Goal: Check status: Check status

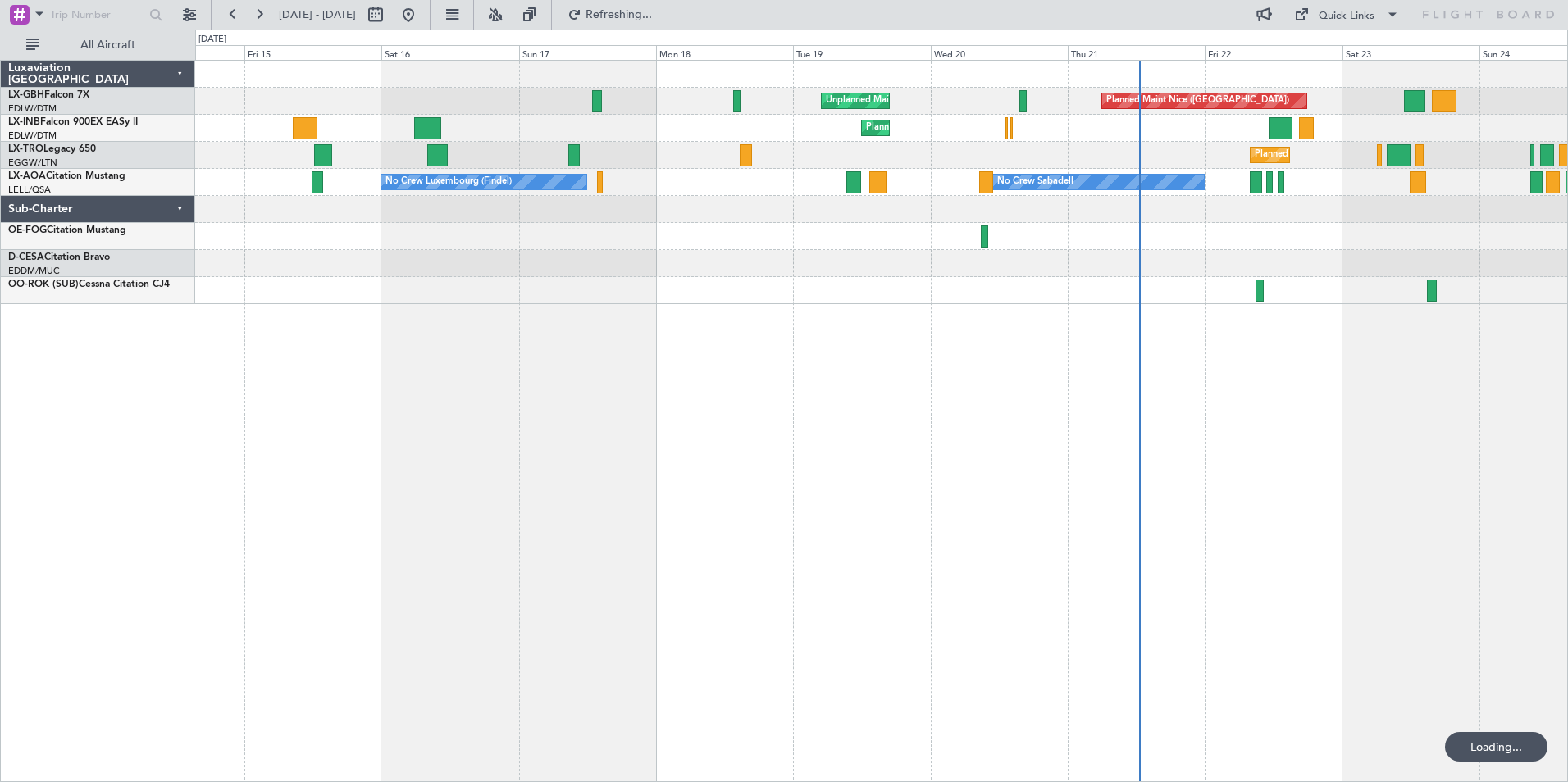
click at [999, 425] on div "Planned Maint Nice ([GEOGRAPHIC_DATA]) Unplanned Maint [GEOGRAPHIC_DATA] ([GEOG…" at bounding box center [881, 420] width 1372 height 722
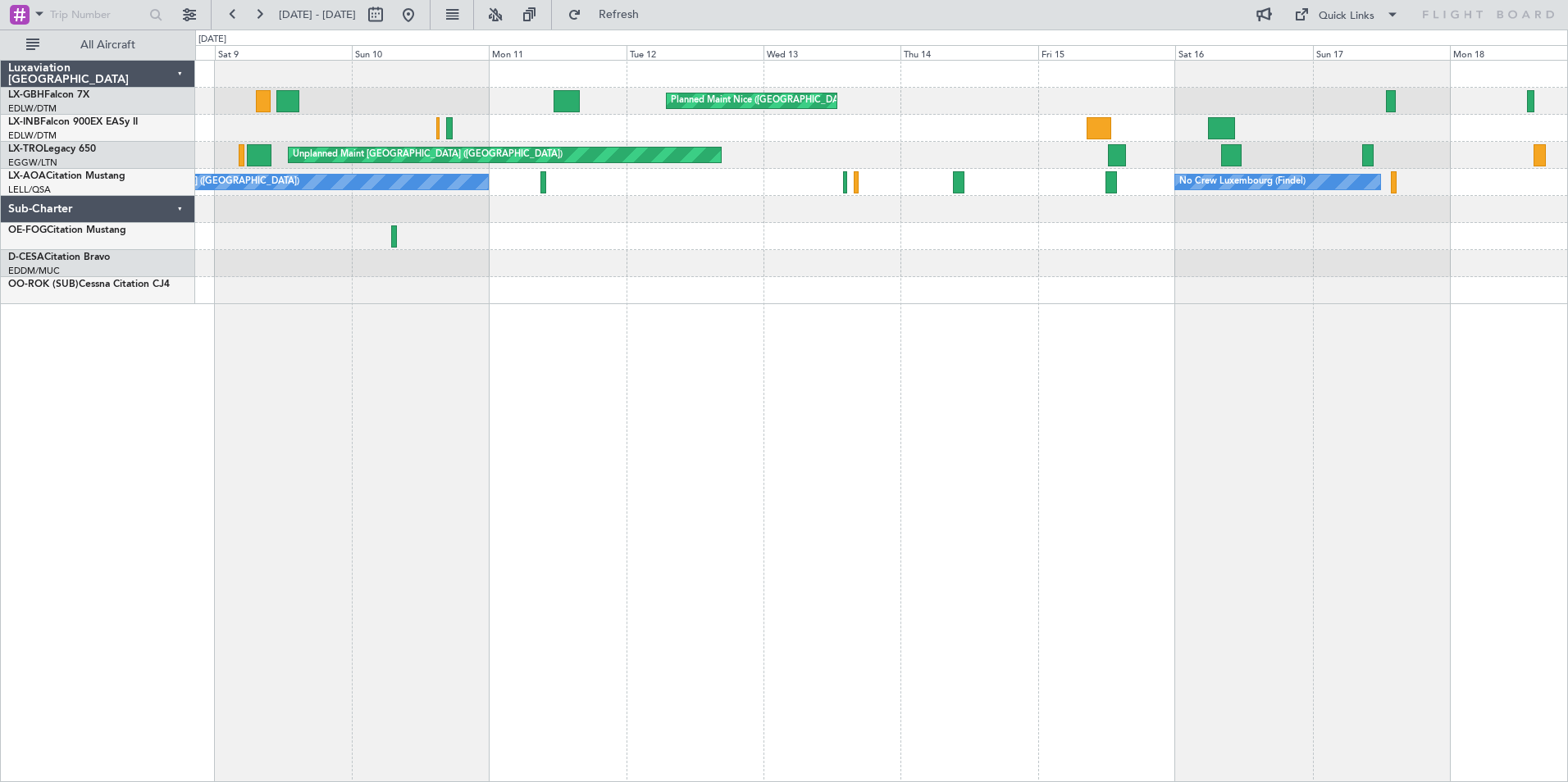
click at [1056, 411] on div "Planned Maint Nice ([GEOGRAPHIC_DATA]) Unplanned Maint [GEOGRAPHIC_DATA] ([GEOG…" at bounding box center [881, 420] width 1372 height 722
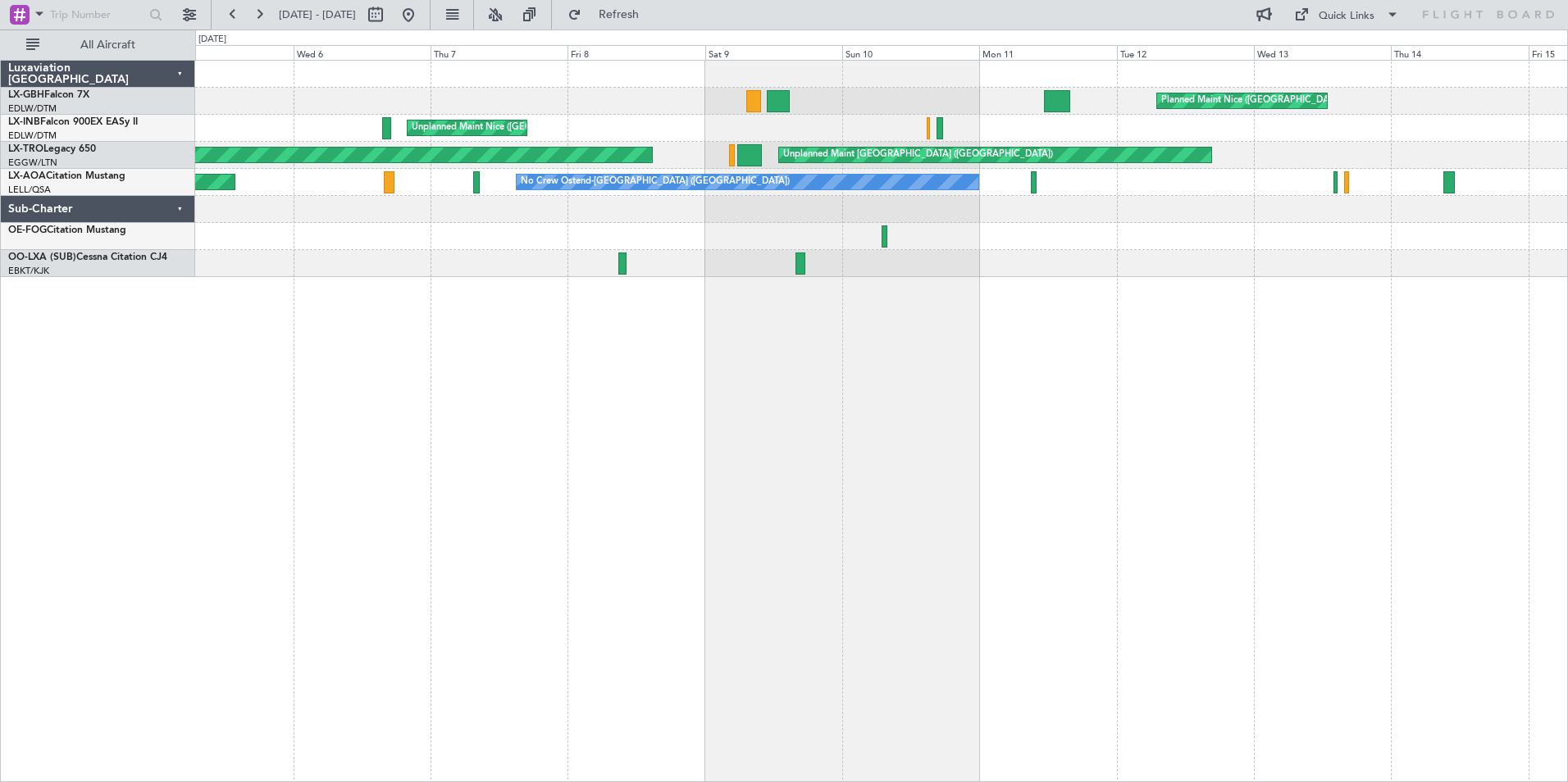
click at [846, 412] on div "Planned Maint Nice ([GEOGRAPHIC_DATA]) [GEOGRAPHIC_DATA] ([GEOGRAPHIC_DATA]) Un…" at bounding box center [881, 420] width 1372 height 722
click at [756, 373] on div "Planned Maint Nice ([GEOGRAPHIC_DATA]) [GEOGRAPHIC_DATA] ([GEOGRAPHIC_DATA]) Un…" at bounding box center [881, 420] width 1372 height 722
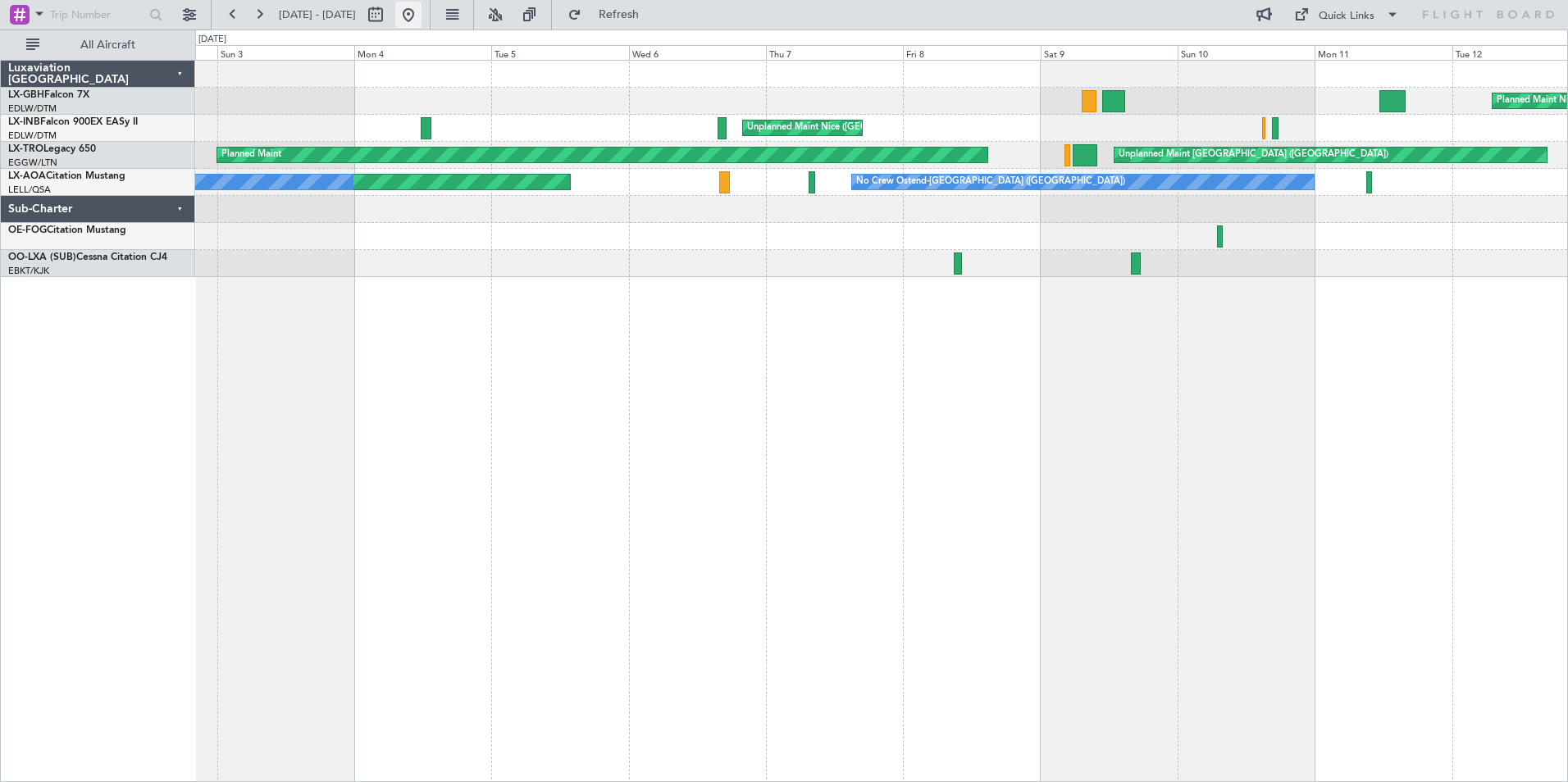
click at [421, 12] on button at bounding box center [408, 15] width 27 height 27
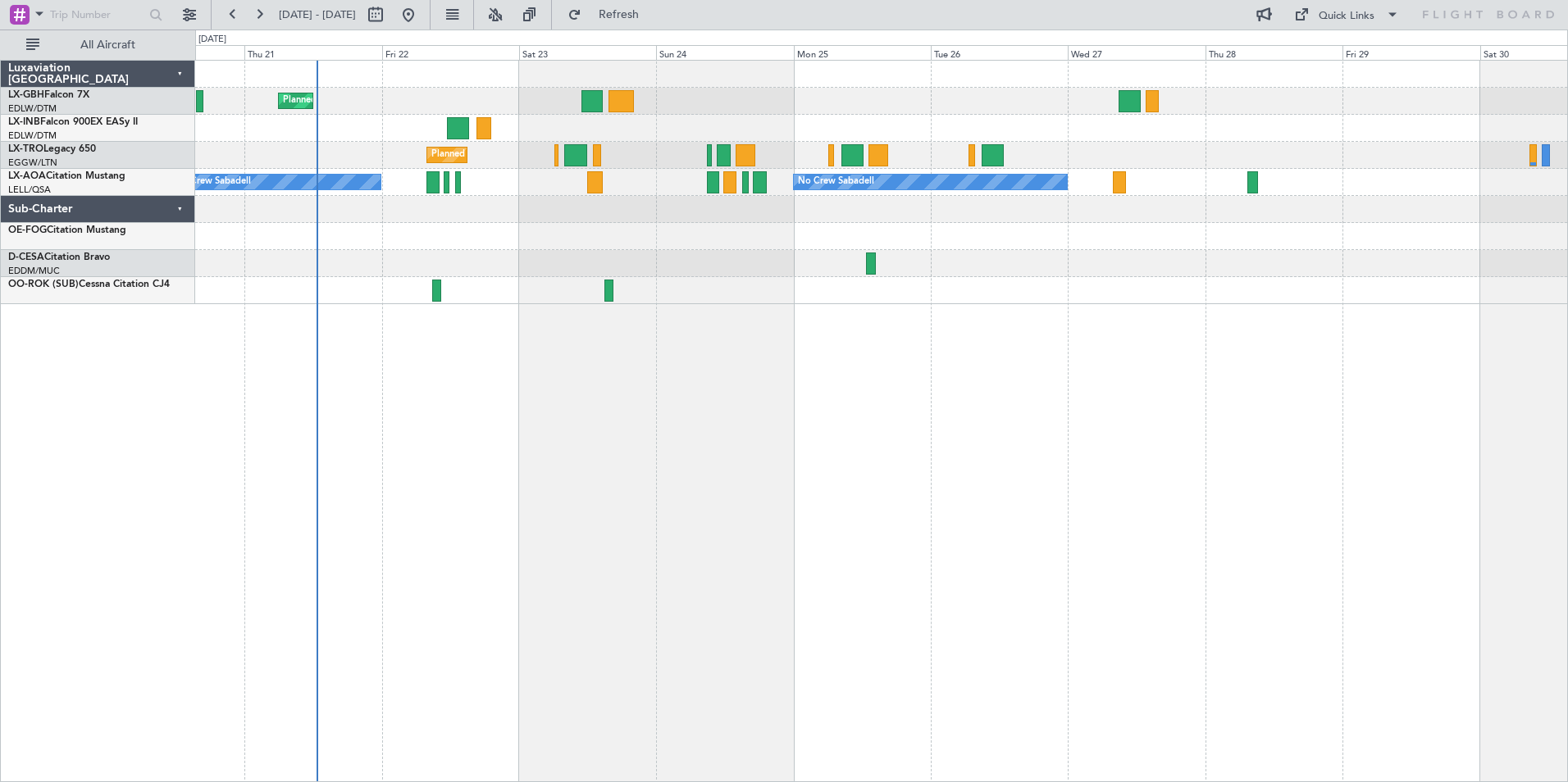
click at [270, 365] on div "Planned Maint Nice ([GEOGRAPHIC_DATA]) Unplanned Maint [GEOGRAPHIC_DATA] ([GEOG…" at bounding box center [881, 420] width 1372 height 722
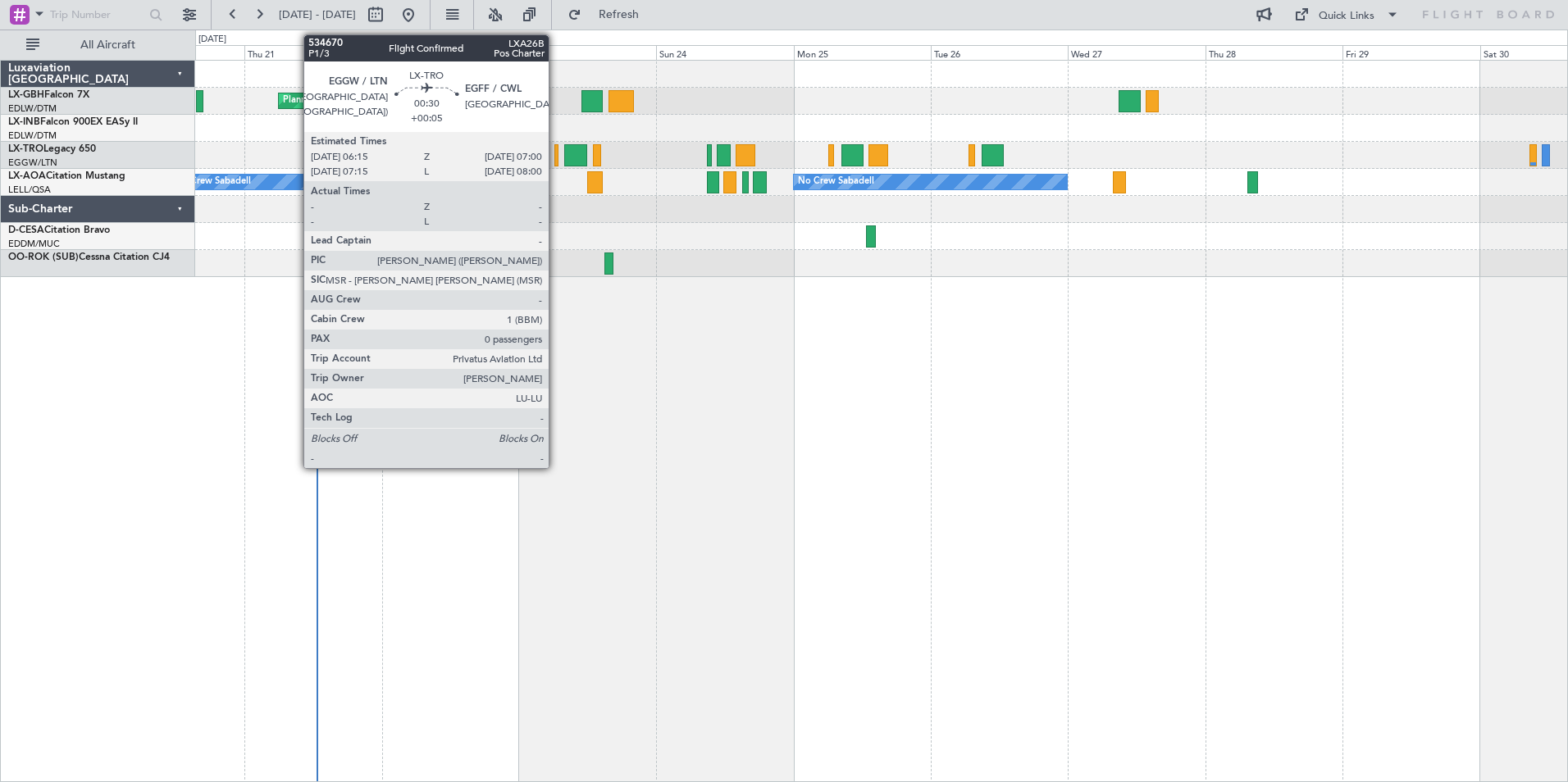
click at [556, 156] on div at bounding box center [556, 155] width 5 height 23
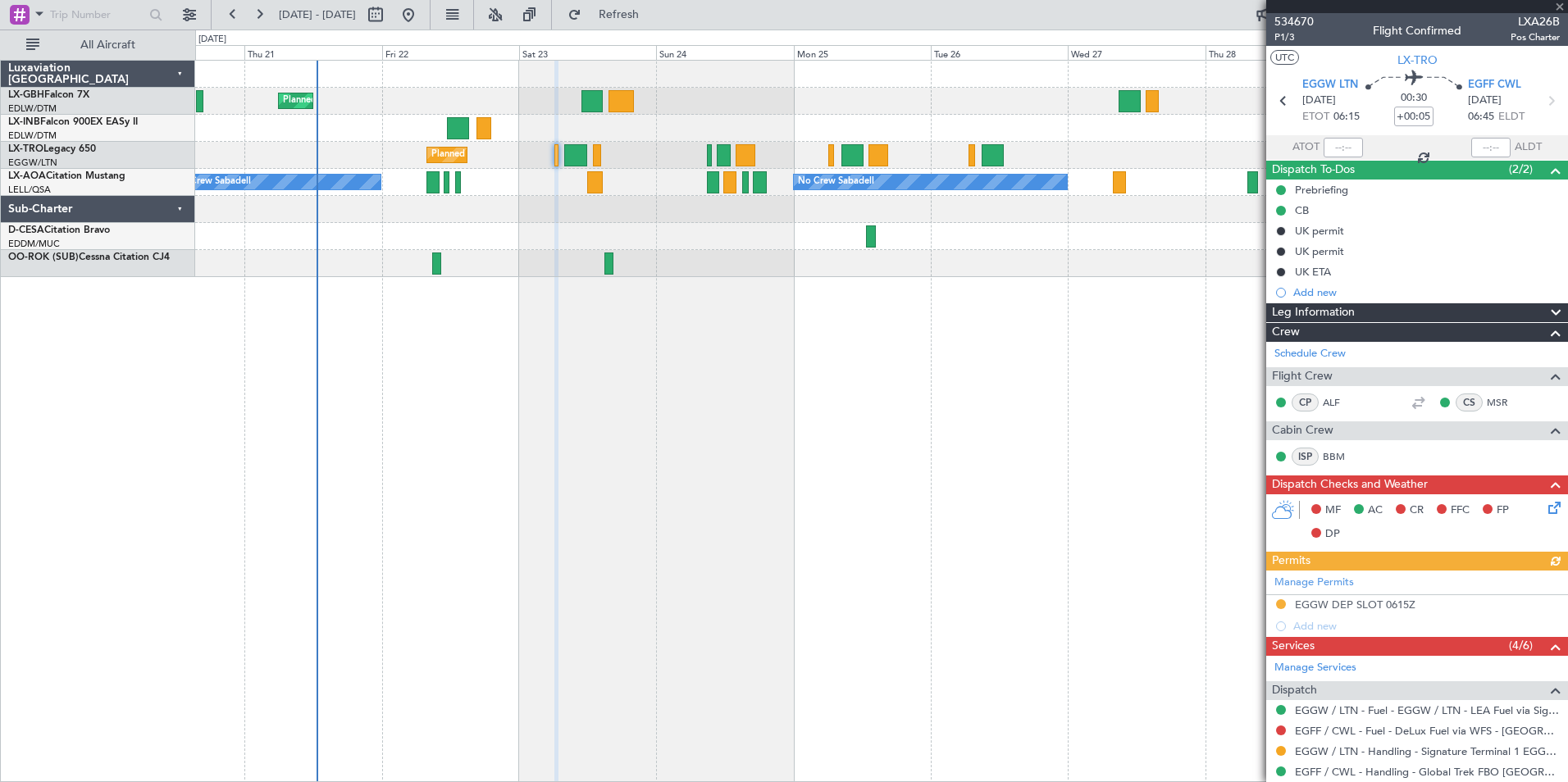
scroll to position [167, 0]
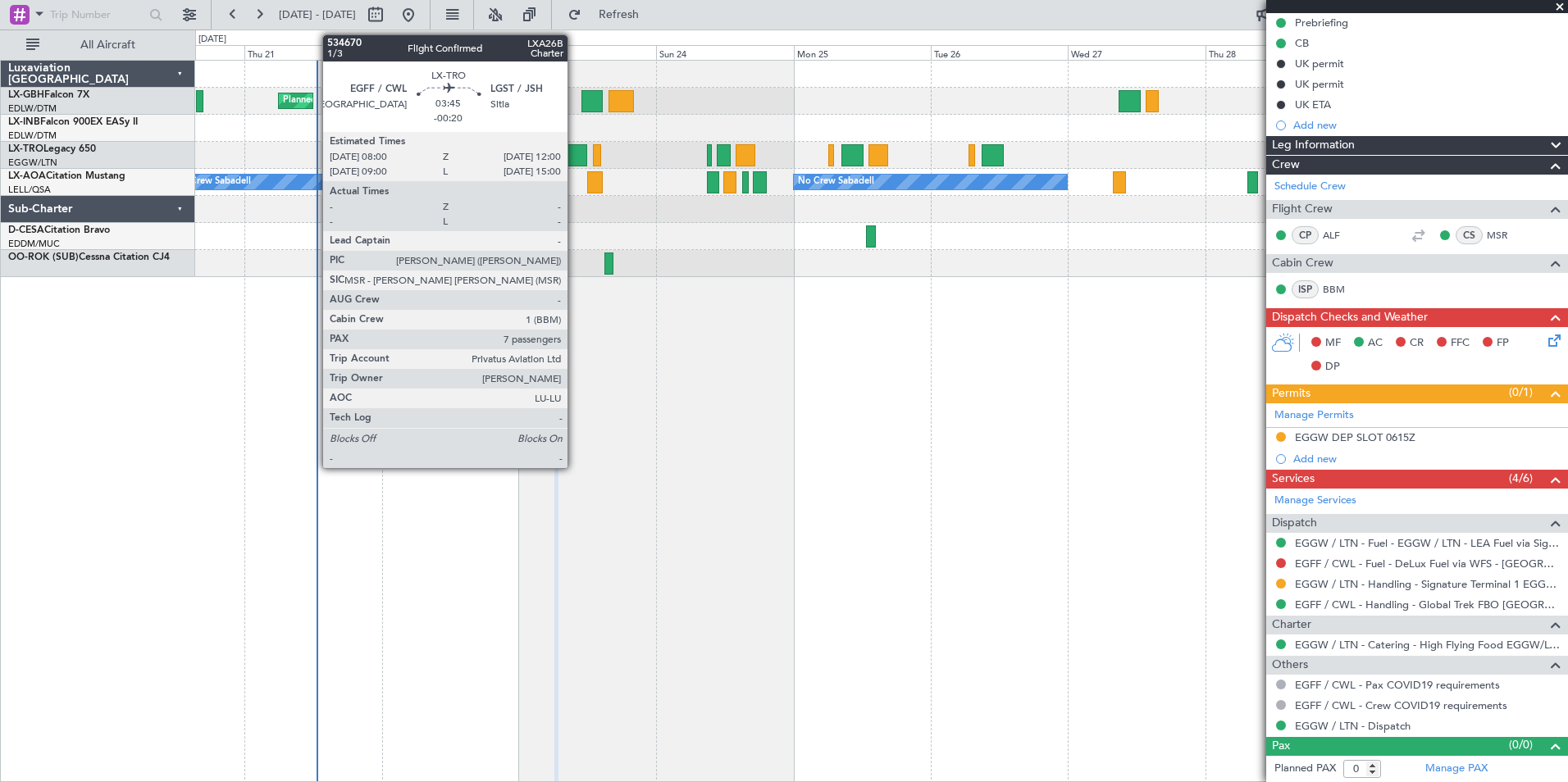
click at [575, 161] on div at bounding box center [575, 155] width 23 height 23
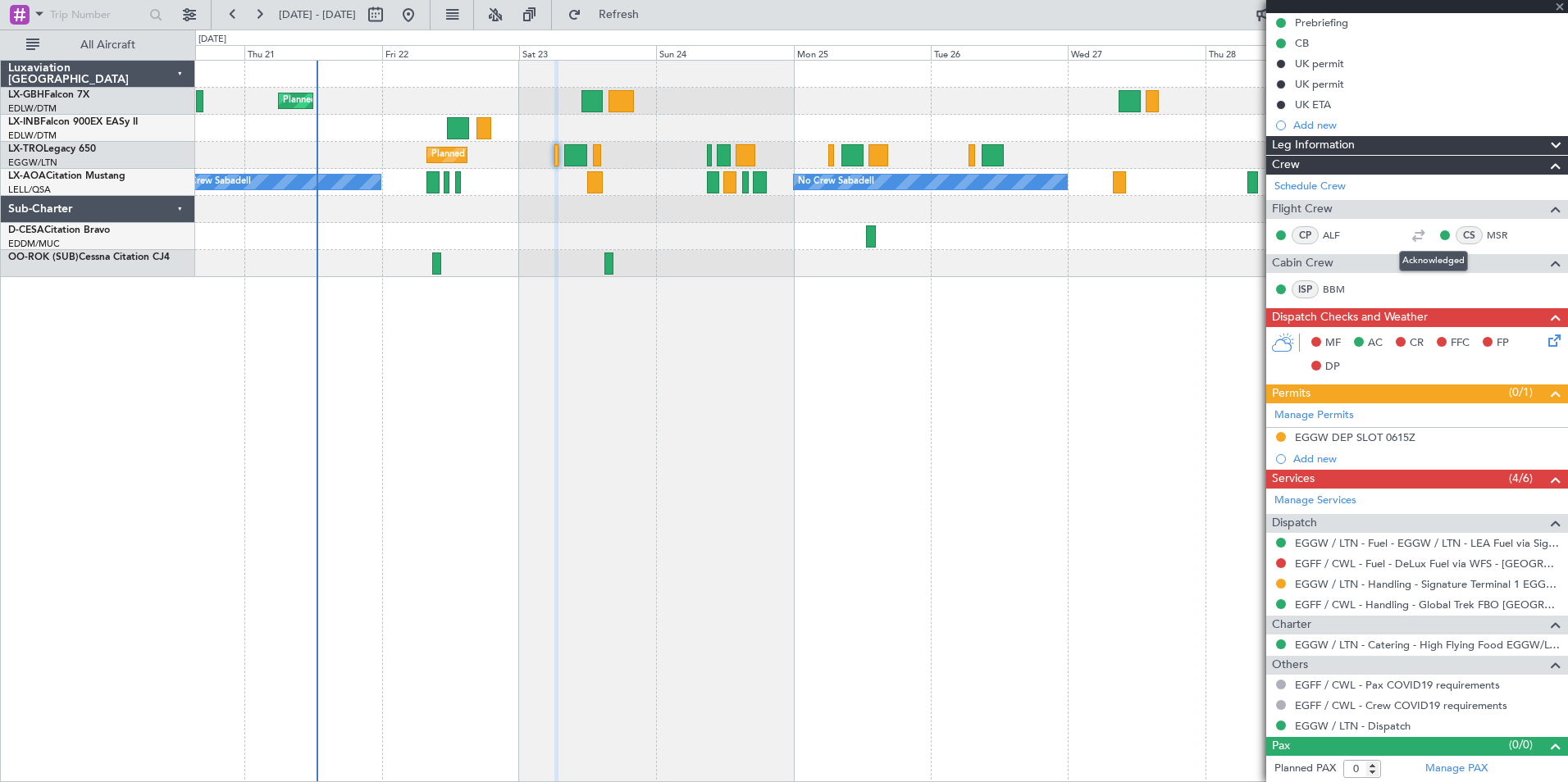
type input "-00:20"
type input "7"
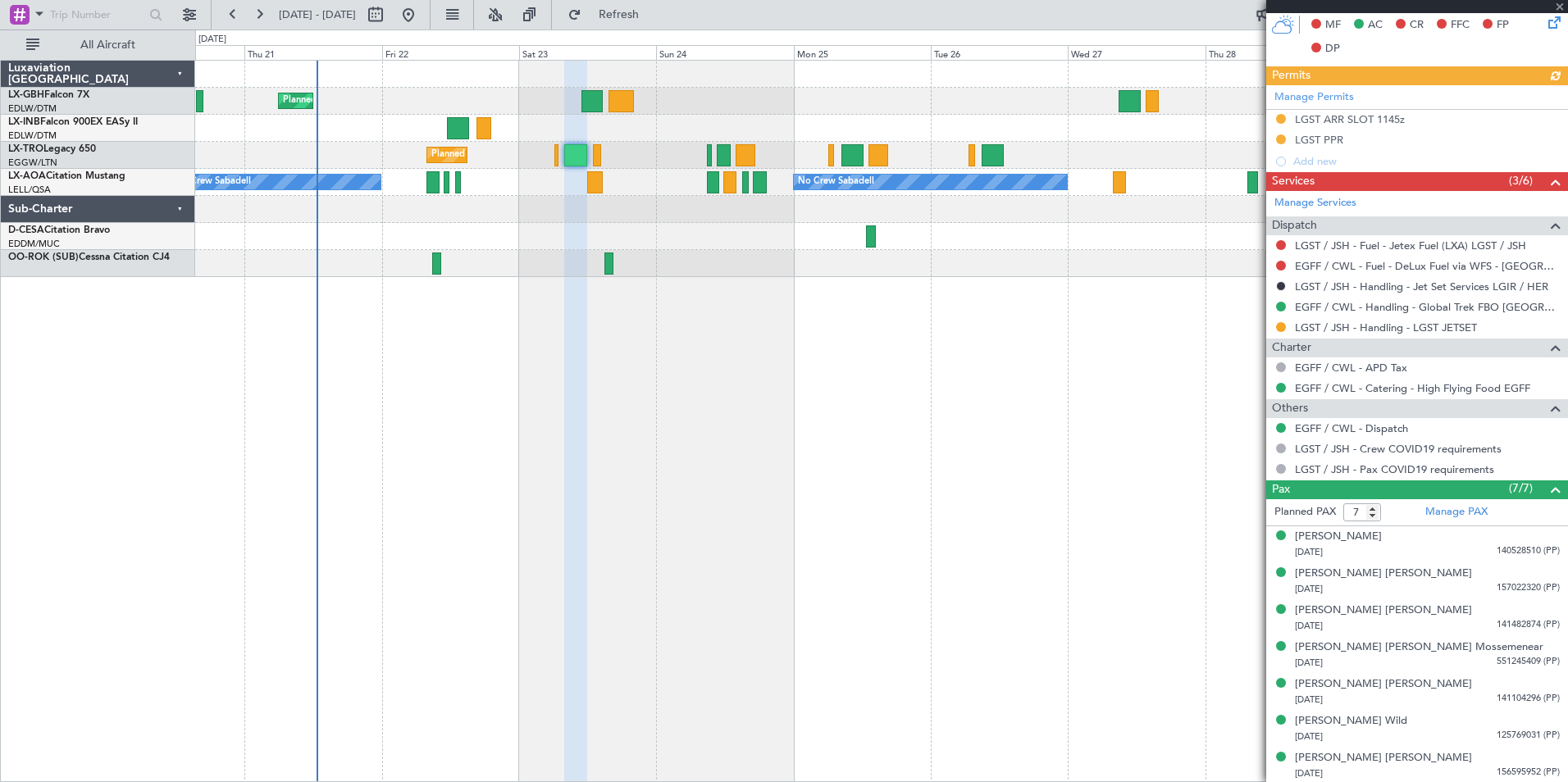
scroll to position [487, 0]
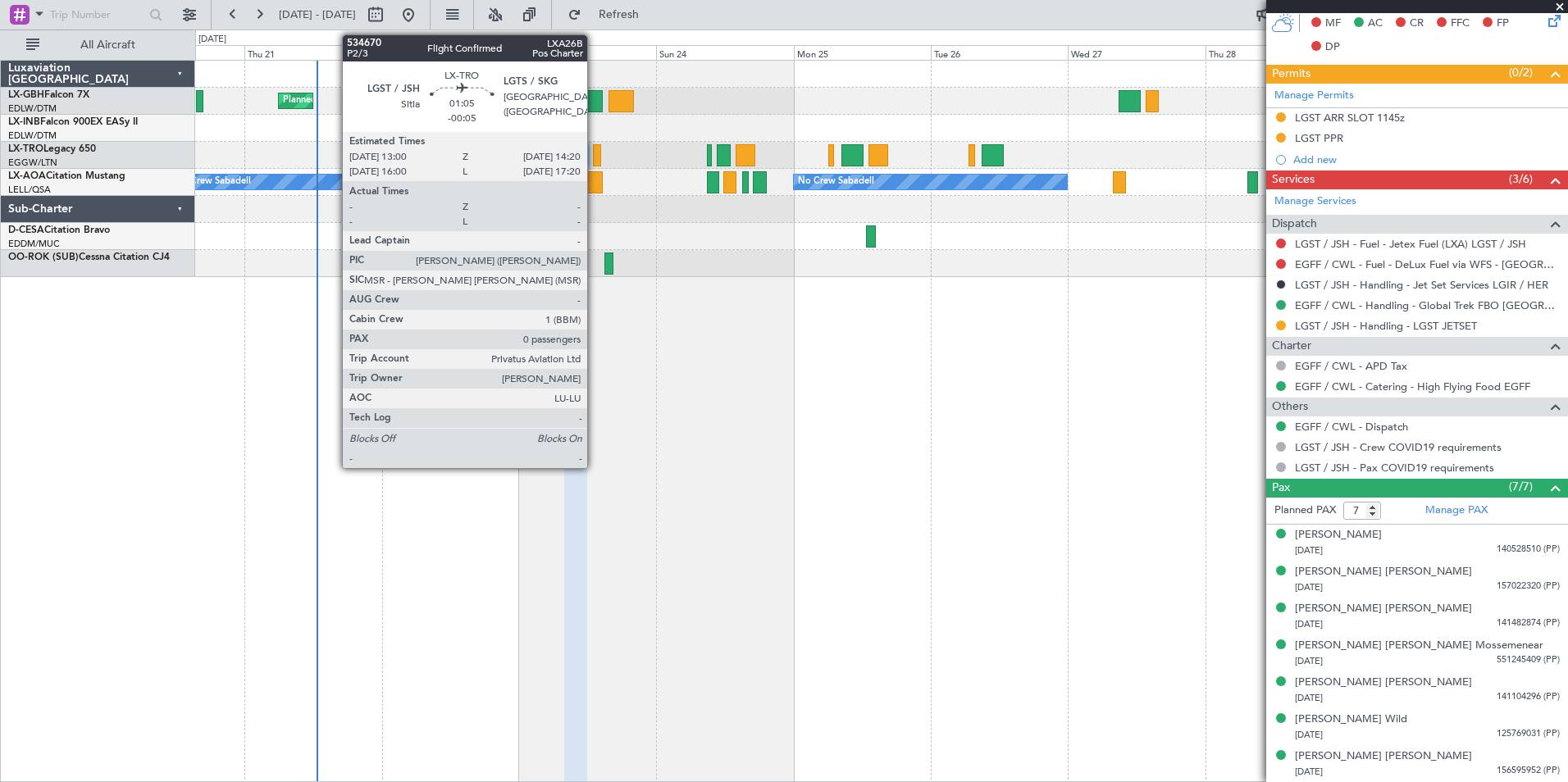
click at [594, 157] on div at bounding box center [596, 155] width 8 height 23
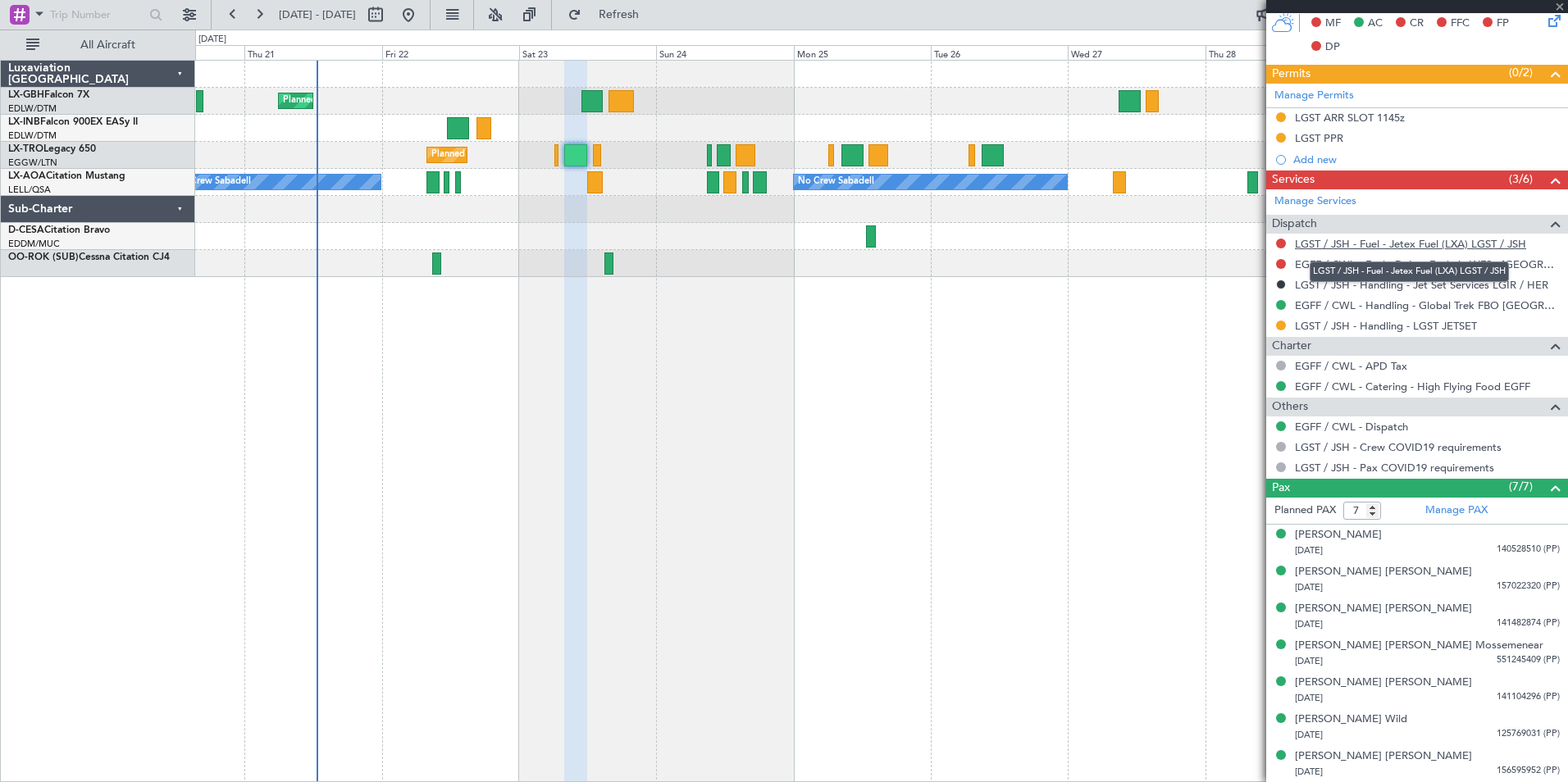
type input "-00:05"
type input "0"
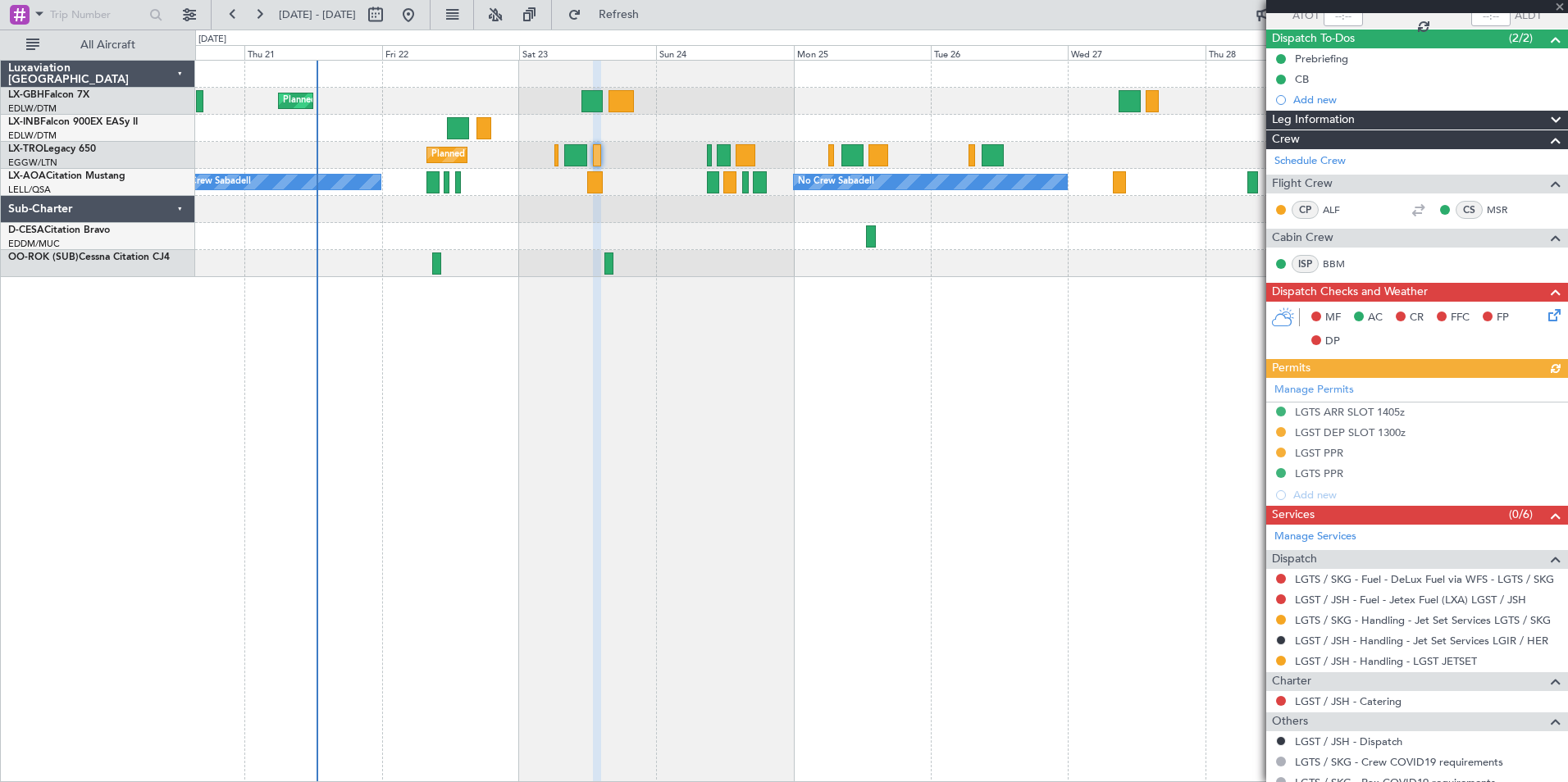
scroll to position [208, 0]
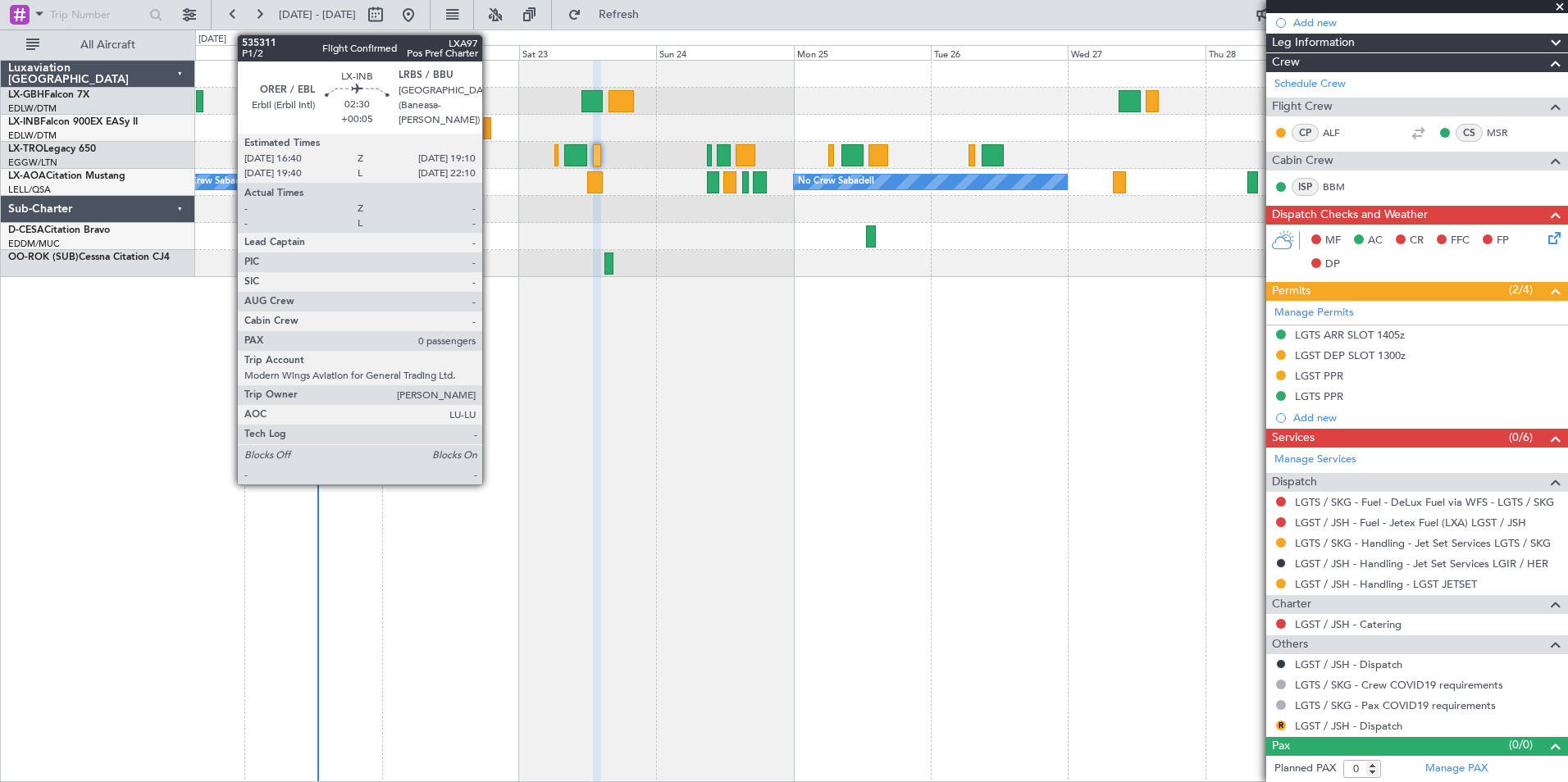
click at [489, 129] on div at bounding box center [483, 128] width 15 height 23
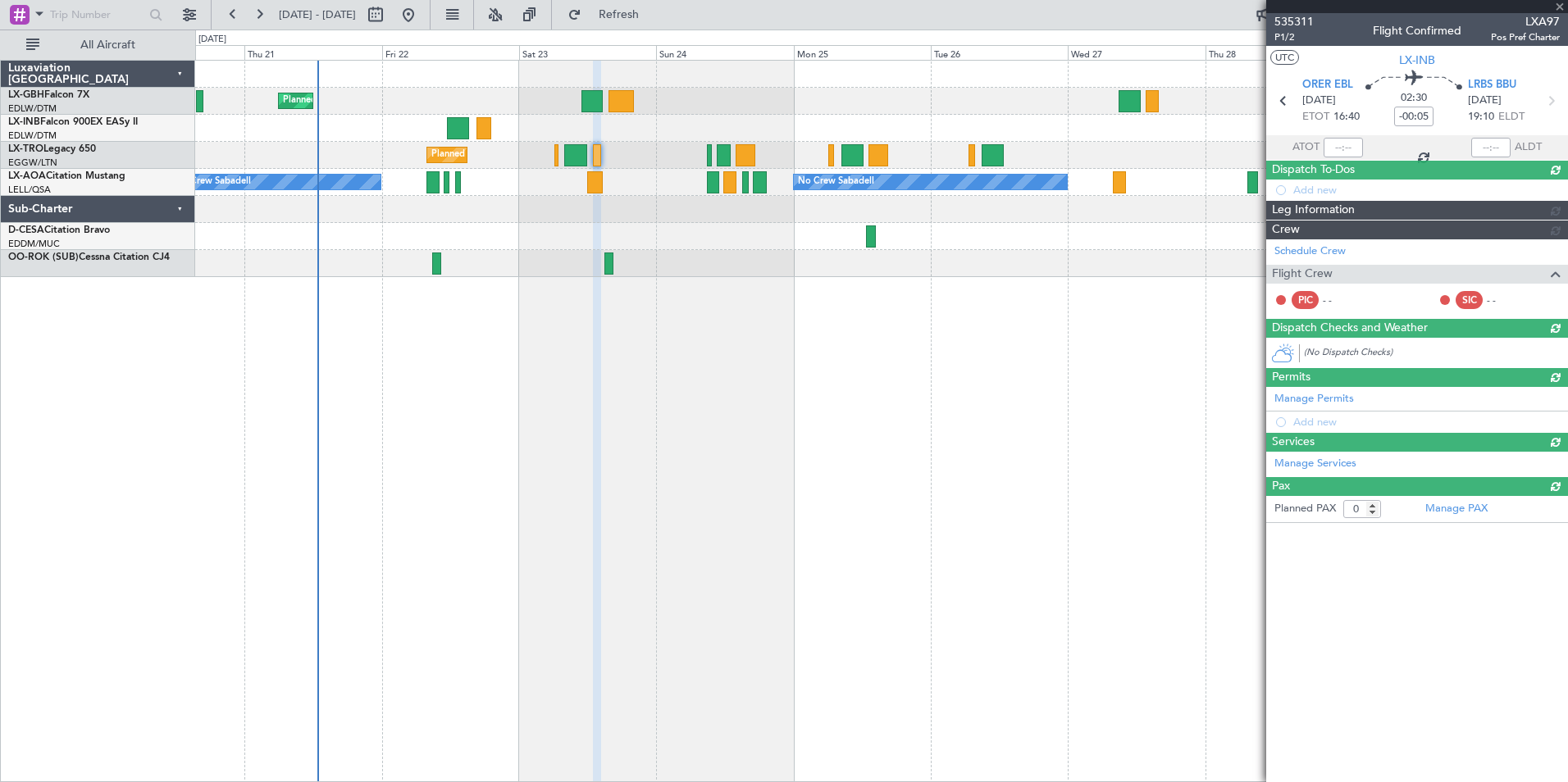
type input "+00:05"
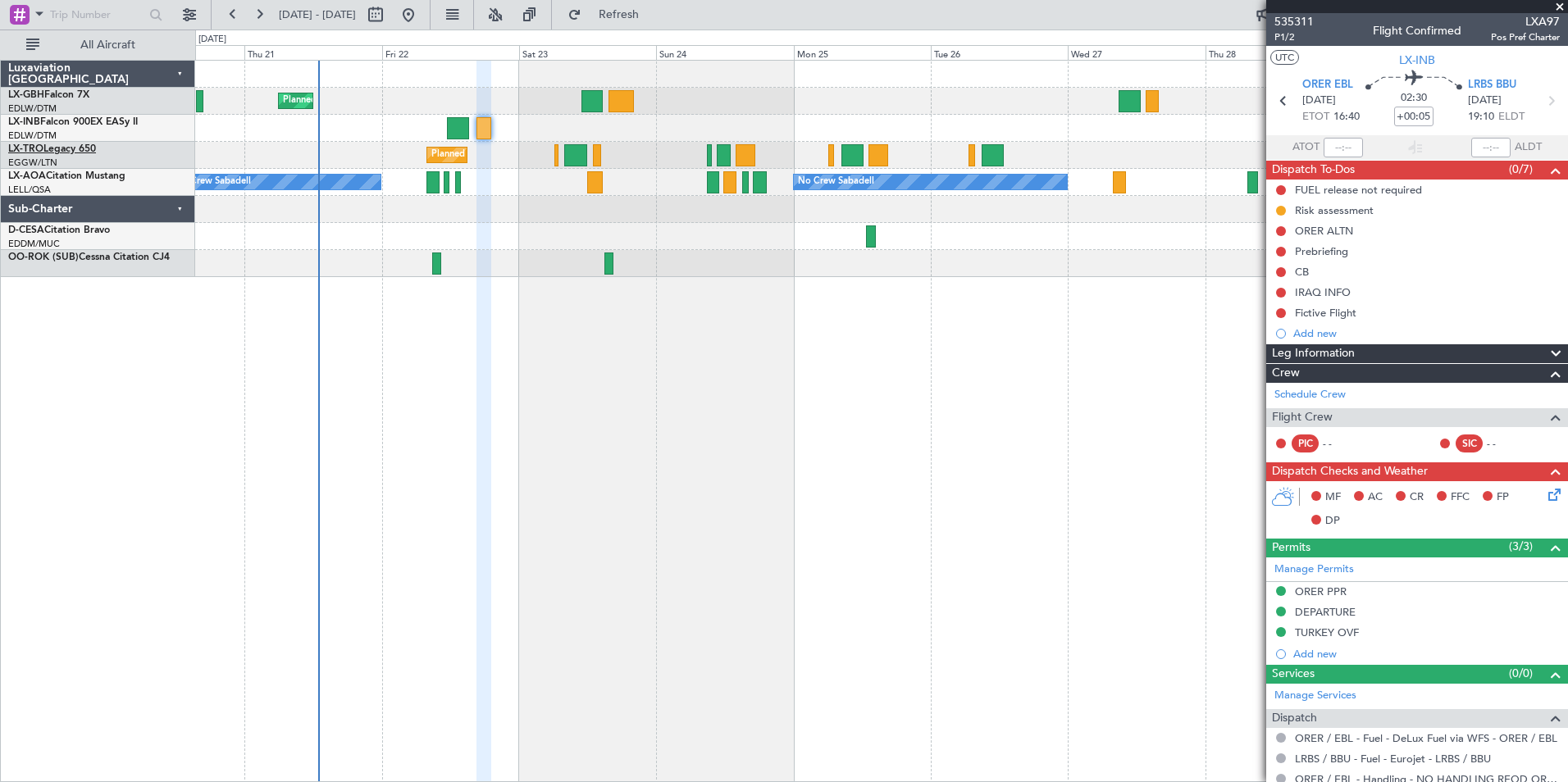
click at [53, 154] on link "LX-TRO Legacy 650" at bounding box center [51, 149] width 87 height 10
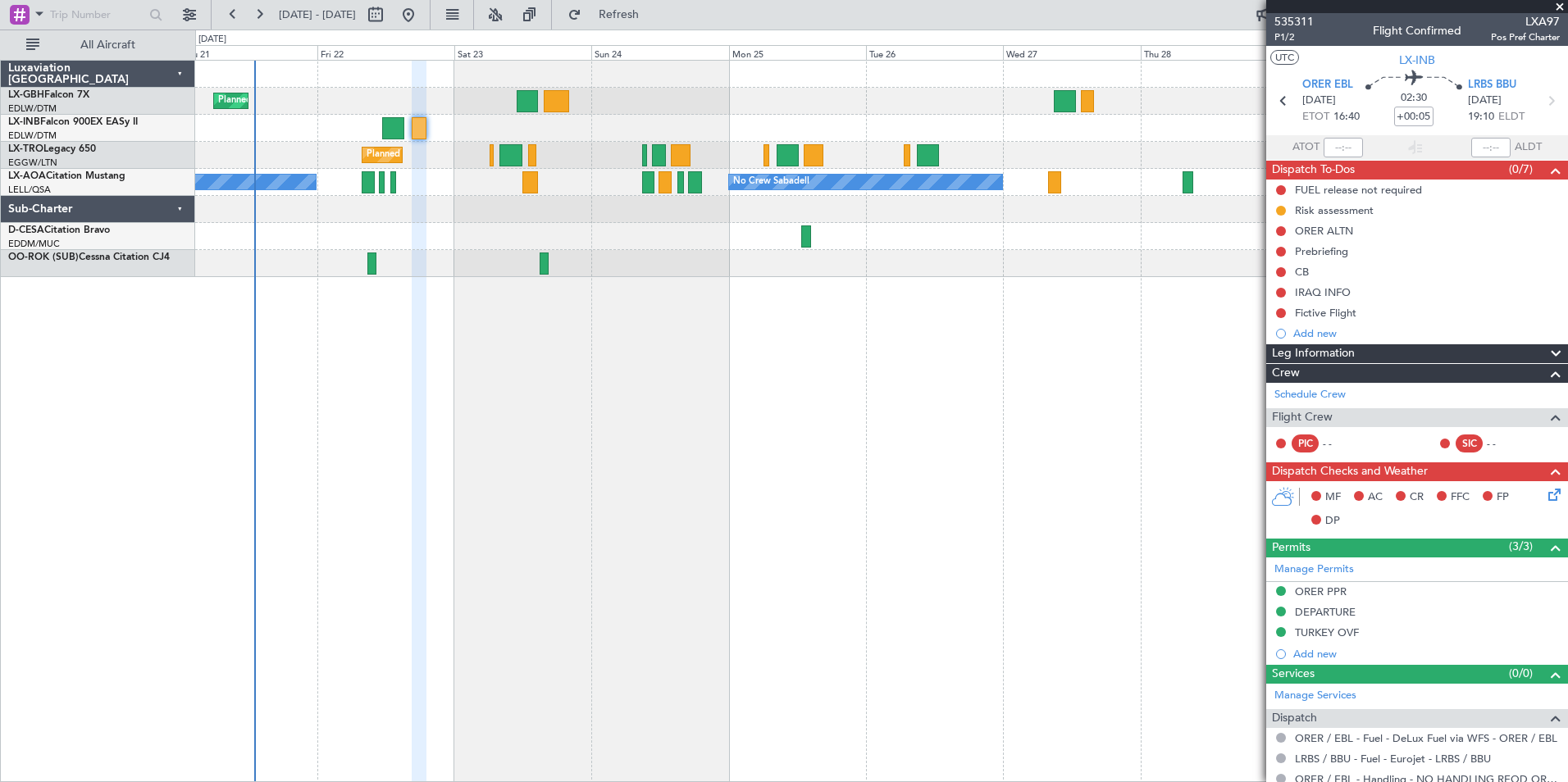
click at [573, 303] on div "Planned Maint Nice ([GEOGRAPHIC_DATA]) Unplanned Maint [GEOGRAPHIC_DATA] ([GEOG…" at bounding box center [881, 420] width 1372 height 722
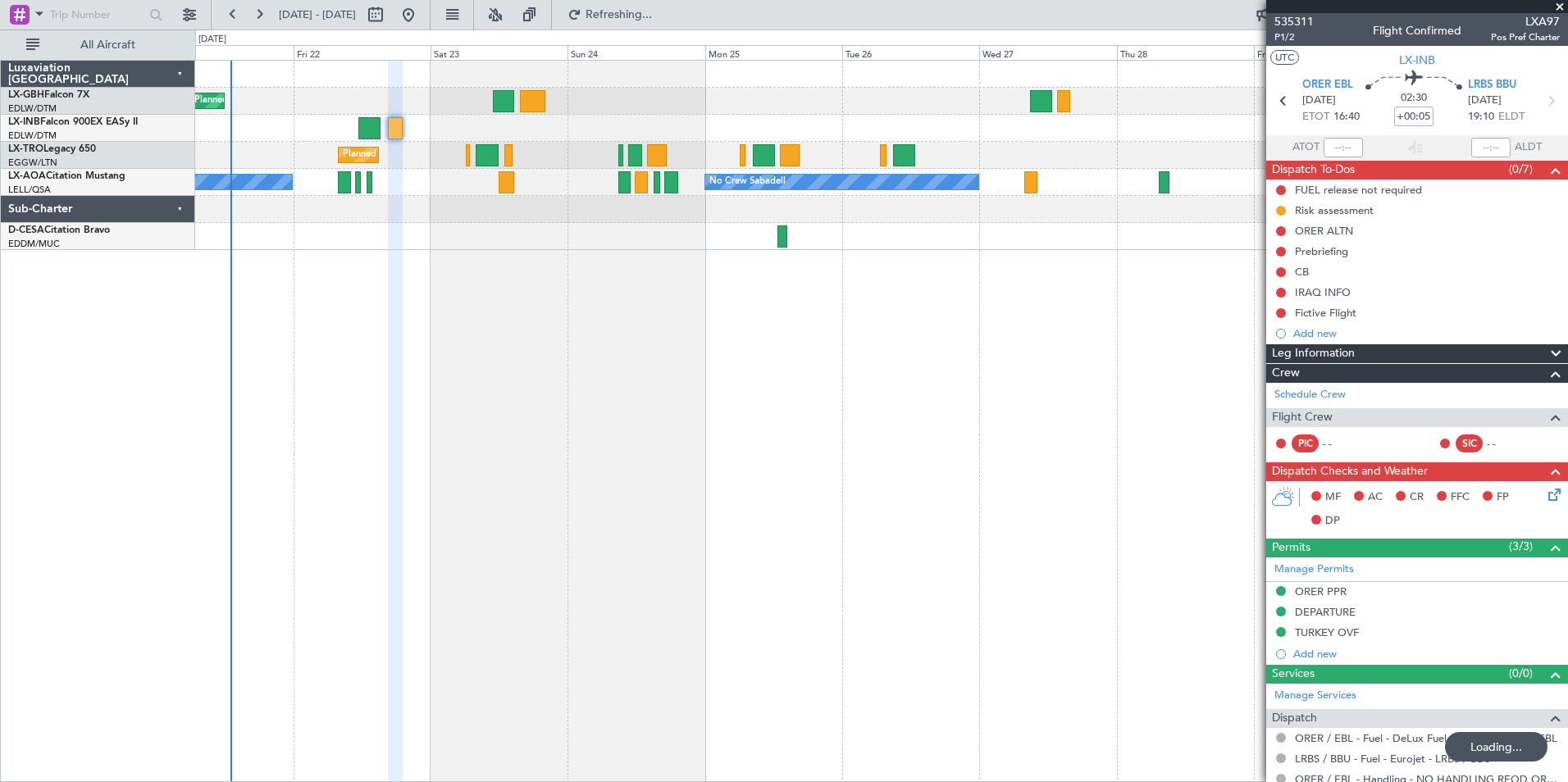
click at [846, 333] on div "Planned Maint Nice ([GEOGRAPHIC_DATA]) Unplanned Maint [GEOGRAPHIC_DATA] ([GEOG…" at bounding box center [881, 420] width 1372 height 722
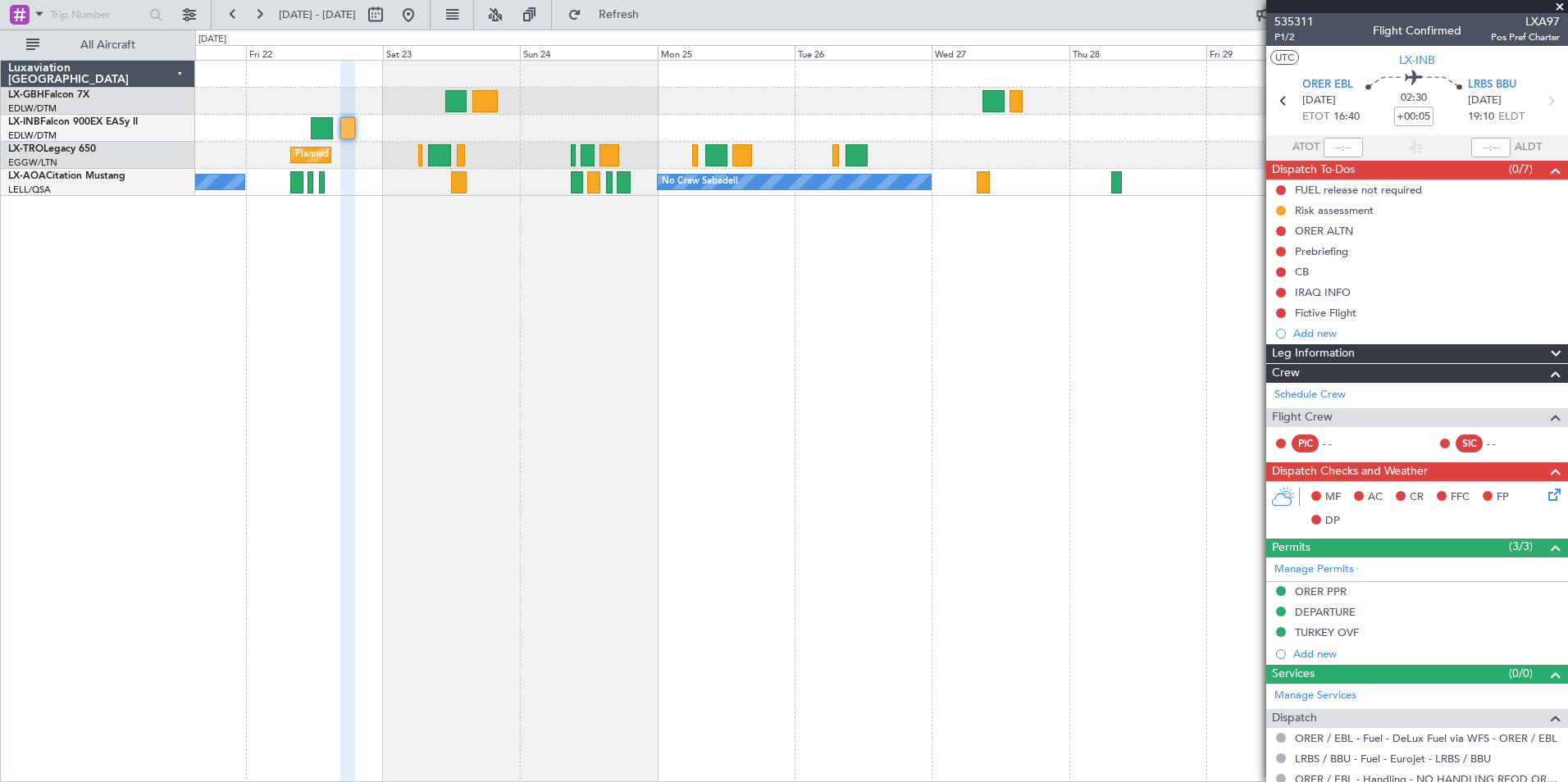
click at [1108, 293] on div "Planned Maint Nice ([GEOGRAPHIC_DATA]) Unplanned Maint [GEOGRAPHIC_DATA] ([GEOG…" at bounding box center [881, 420] width 1372 height 722
